Goal: Check status: Check status

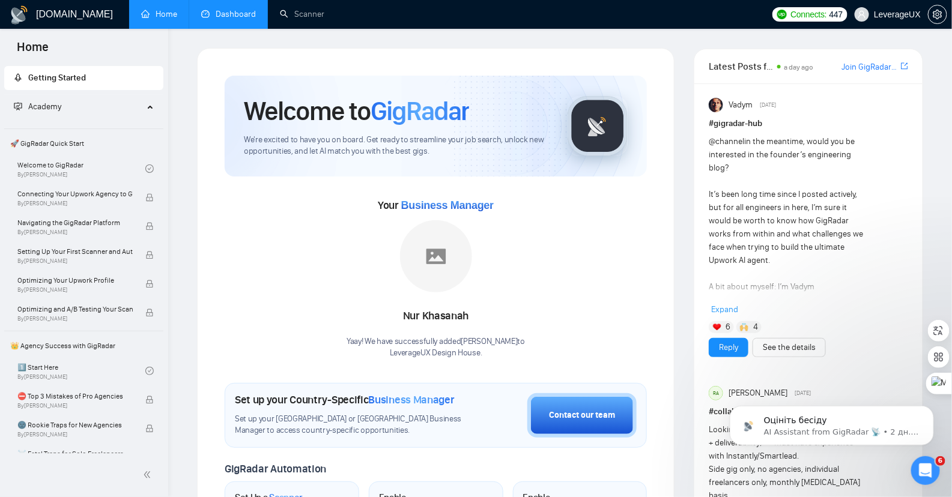
click at [218, 9] on link "Dashboard" at bounding box center [228, 14] width 55 height 10
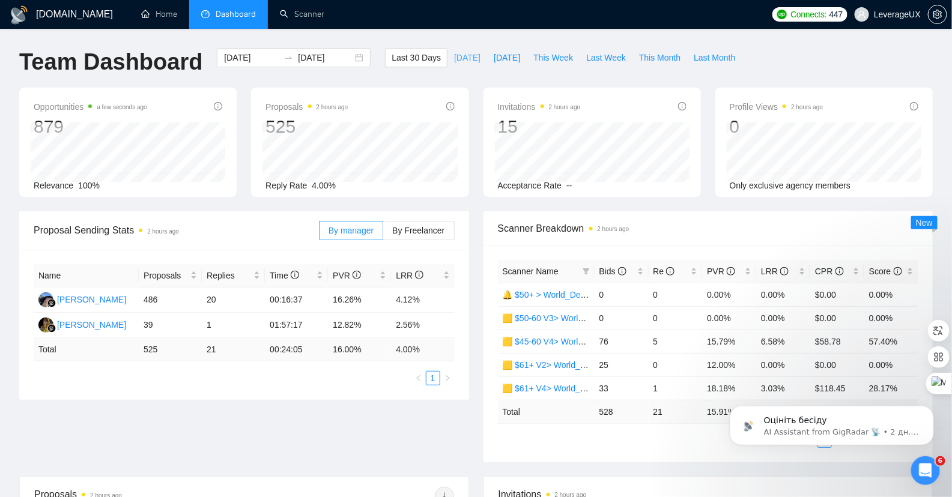
click at [461, 59] on span "[DATE]" at bounding box center [467, 57] width 26 height 13
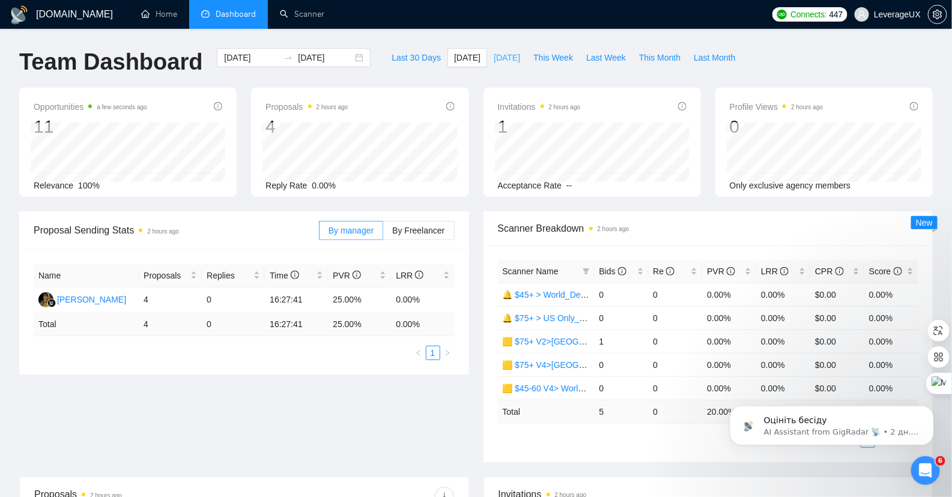
click at [499, 58] on span "[DATE]" at bounding box center [507, 57] width 26 height 13
type input "[DATE]"
click at [417, 231] on span "By Freelancer" at bounding box center [418, 231] width 52 height 10
click at [383, 234] on input "By Freelancer" at bounding box center [383, 234] width 0 height 0
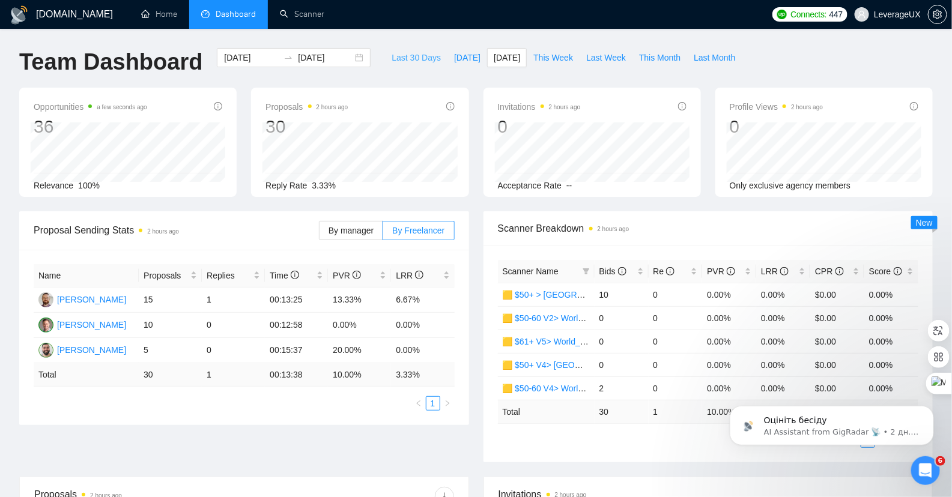
click at [392, 56] on span "Last 30 Days" at bounding box center [416, 57] width 49 height 13
type input "[DATE]"
click at [349, 58] on div "[DATE] [DATE]" at bounding box center [294, 57] width 154 height 19
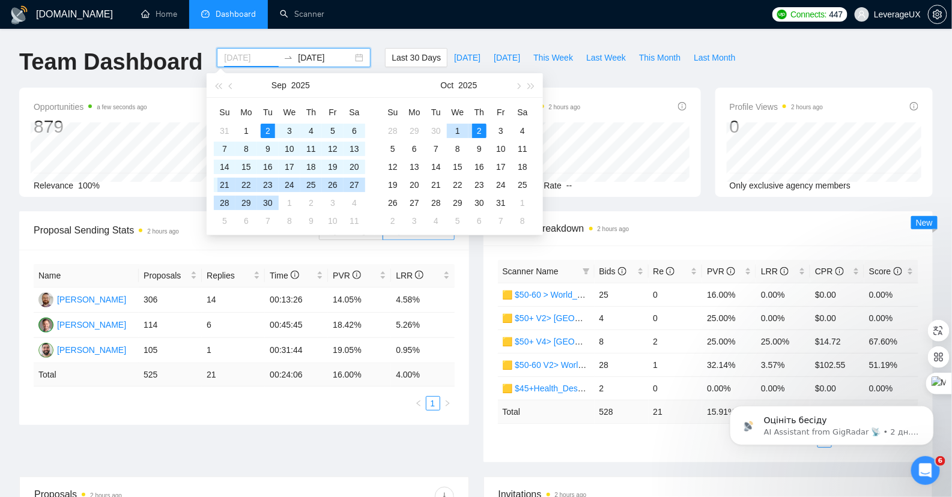
type input "[DATE]"
click at [226, 185] on div "21" at bounding box center [224, 185] width 14 height 14
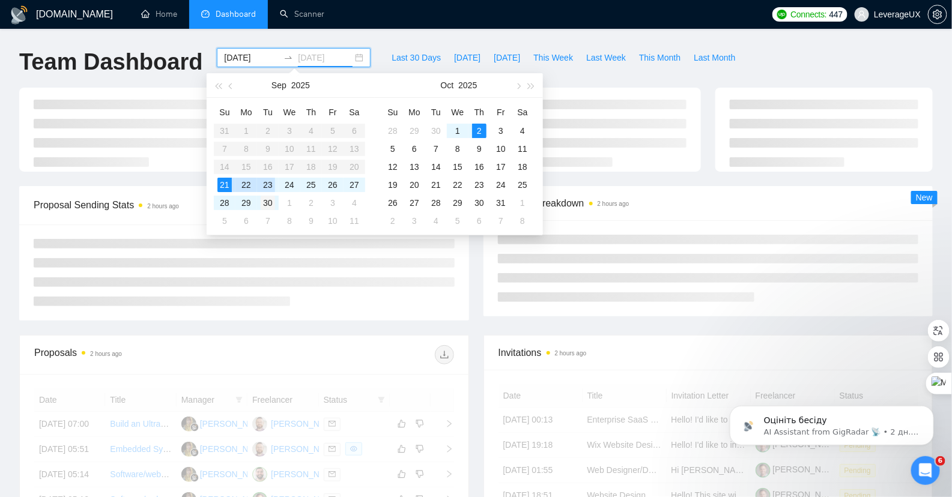
type input "[DATE]"
click at [265, 202] on div "30" at bounding box center [268, 203] width 14 height 14
